Goal: Check status: Check status

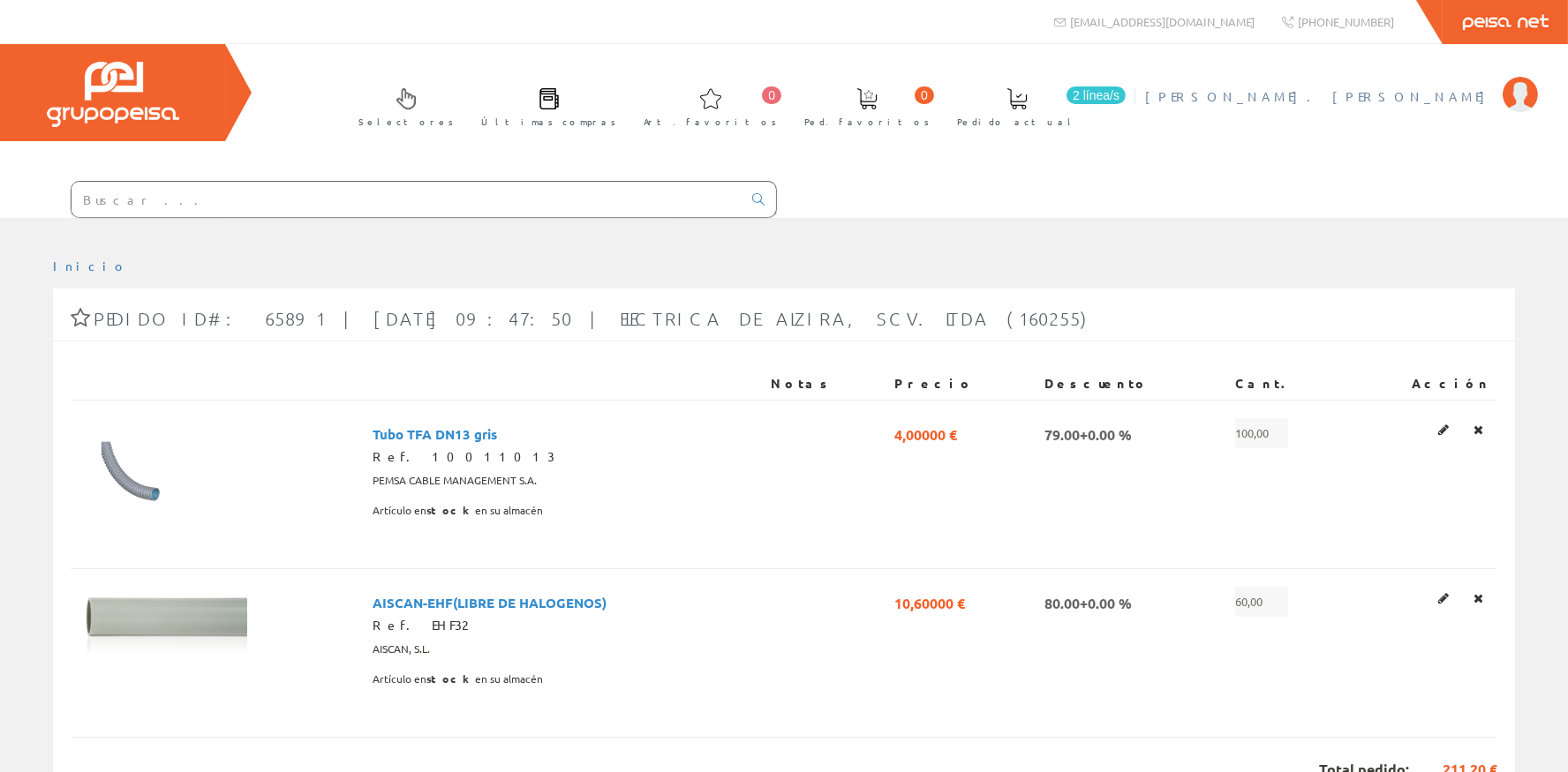
click at [1449, 96] on span "[PERSON_NAME]. Francés" at bounding box center [1320, 96] width 349 height 17
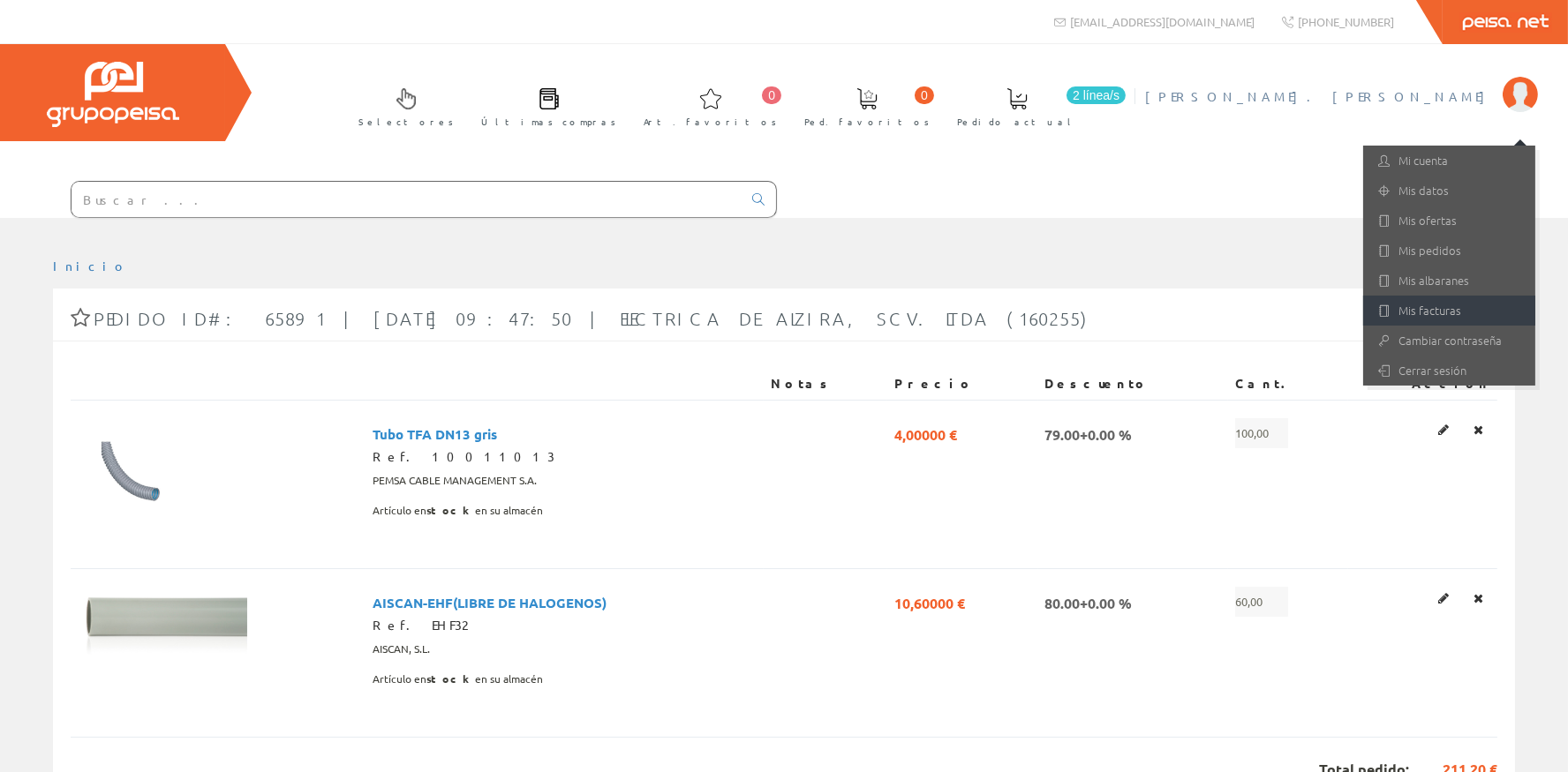
click at [1434, 317] on link "Mis facturas" at bounding box center [1448, 310] width 172 height 30
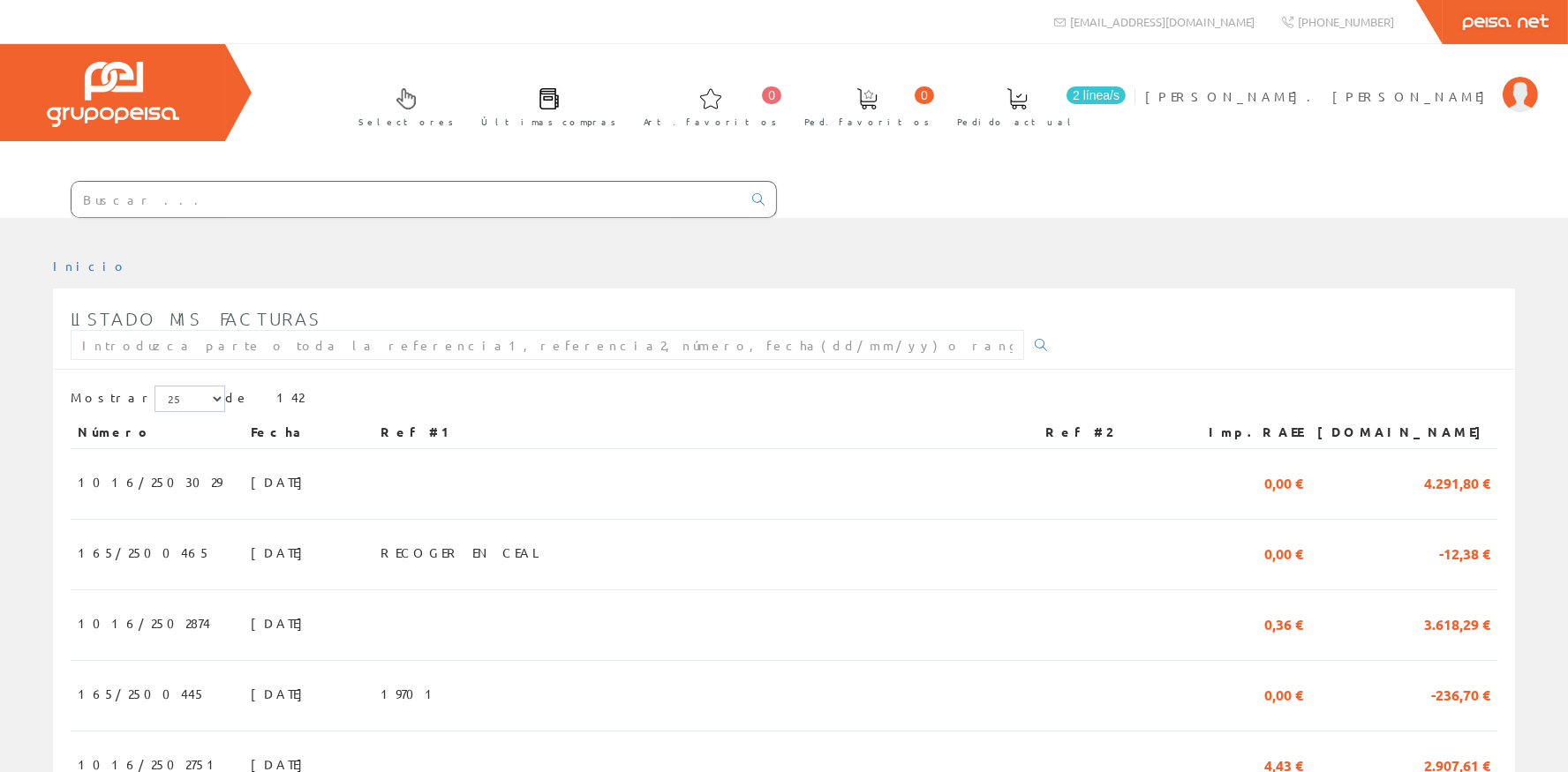
click at [1420, 94] on span "[PERSON_NAME]. Francés" at bounding box center [1320, 96] width 349 height 17
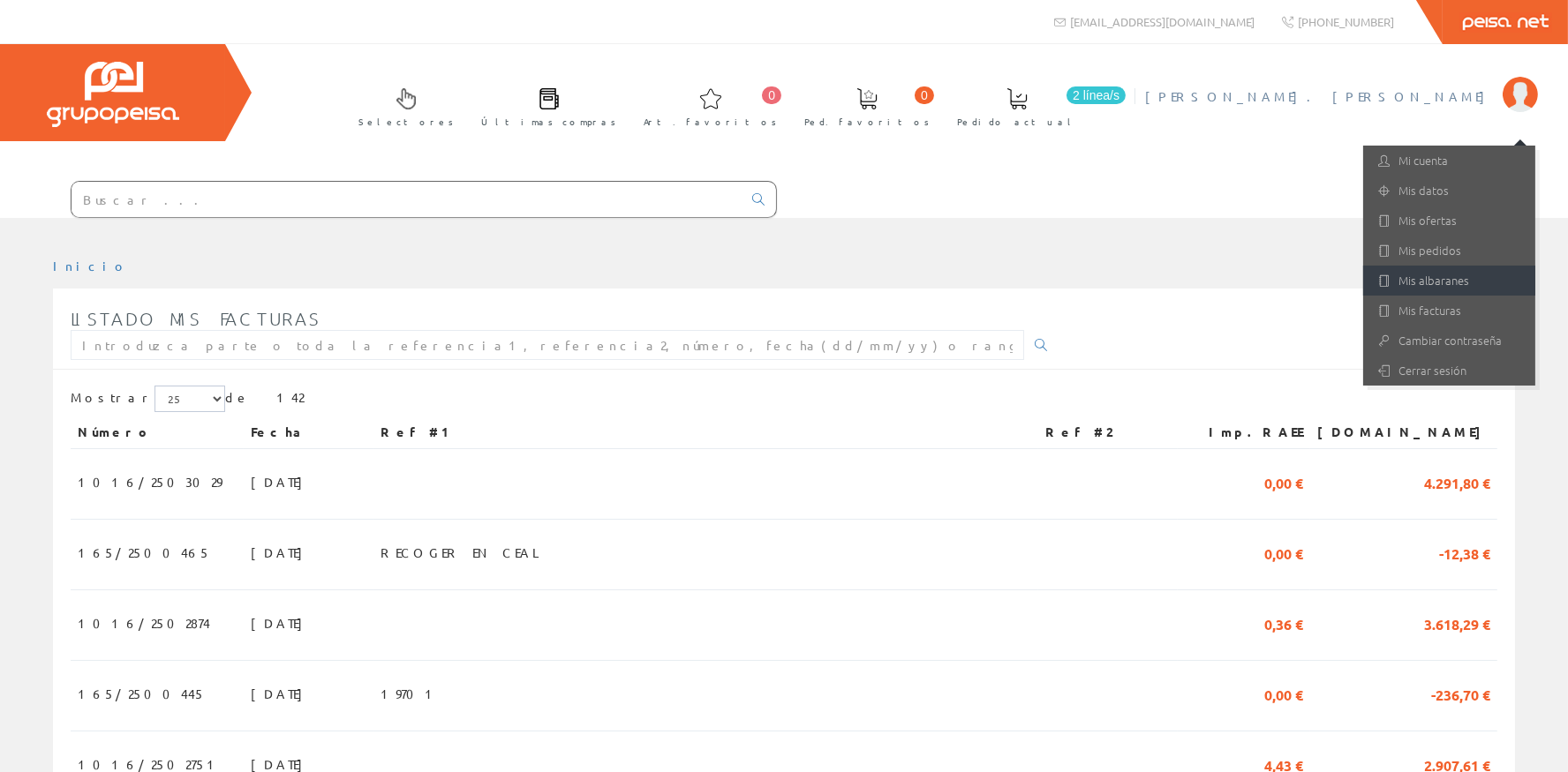
click at [1470, 280] on link "Mis albaranes" at bounding box center [1448, 280] width 172 height 30
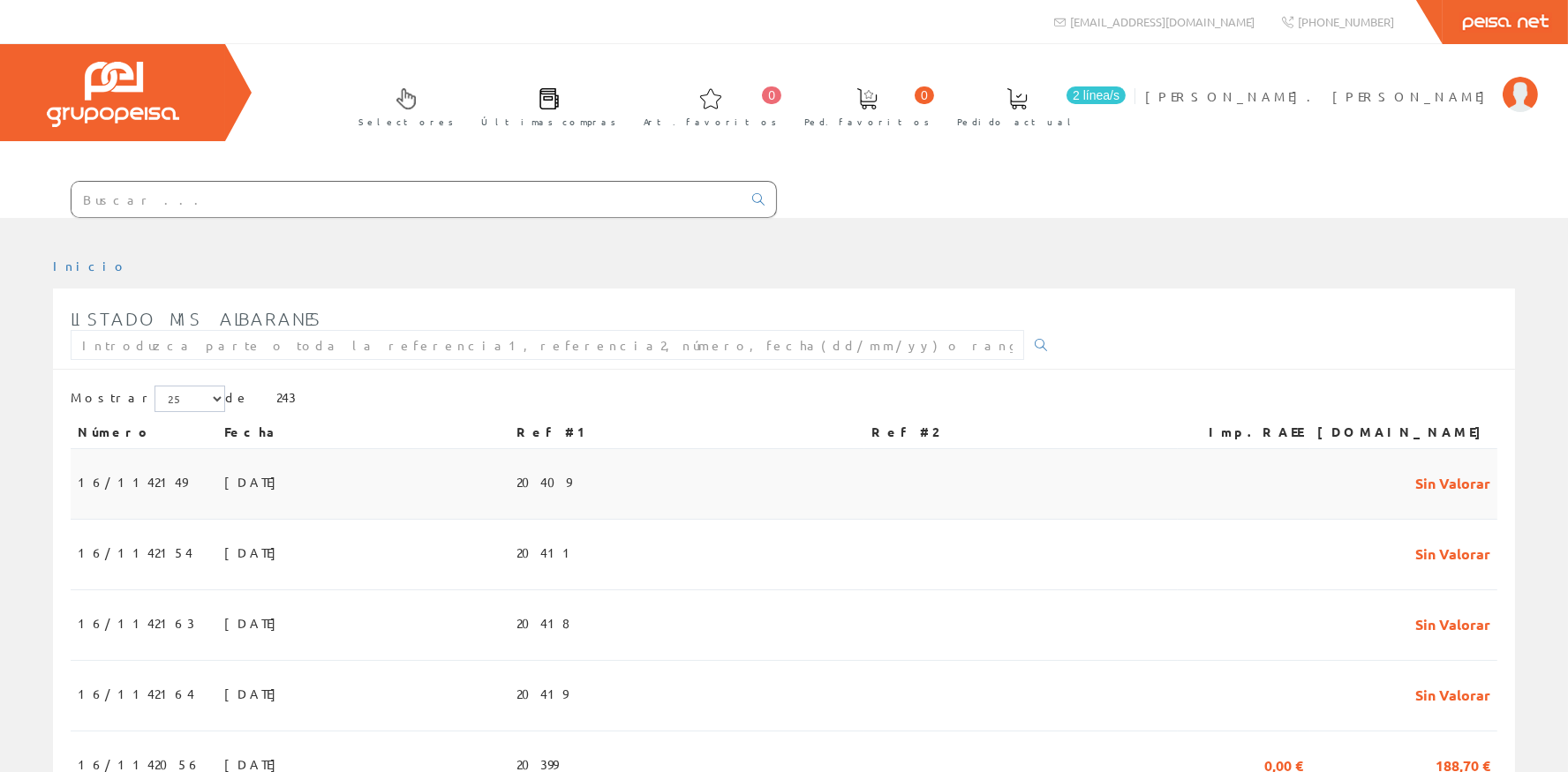
click at [346, 477] on td "13/10/2025" at bounding box center [363, 484] width 292 height 70
click at [255, 545] on td "[DATE]" at bounding box center [363, 555] width 292 height 70
click at [381, 611] on td "[DATE]" at bounding box center [363, 625] width 292 height 70
